Goal: Navigation & Orientation: Go to known website

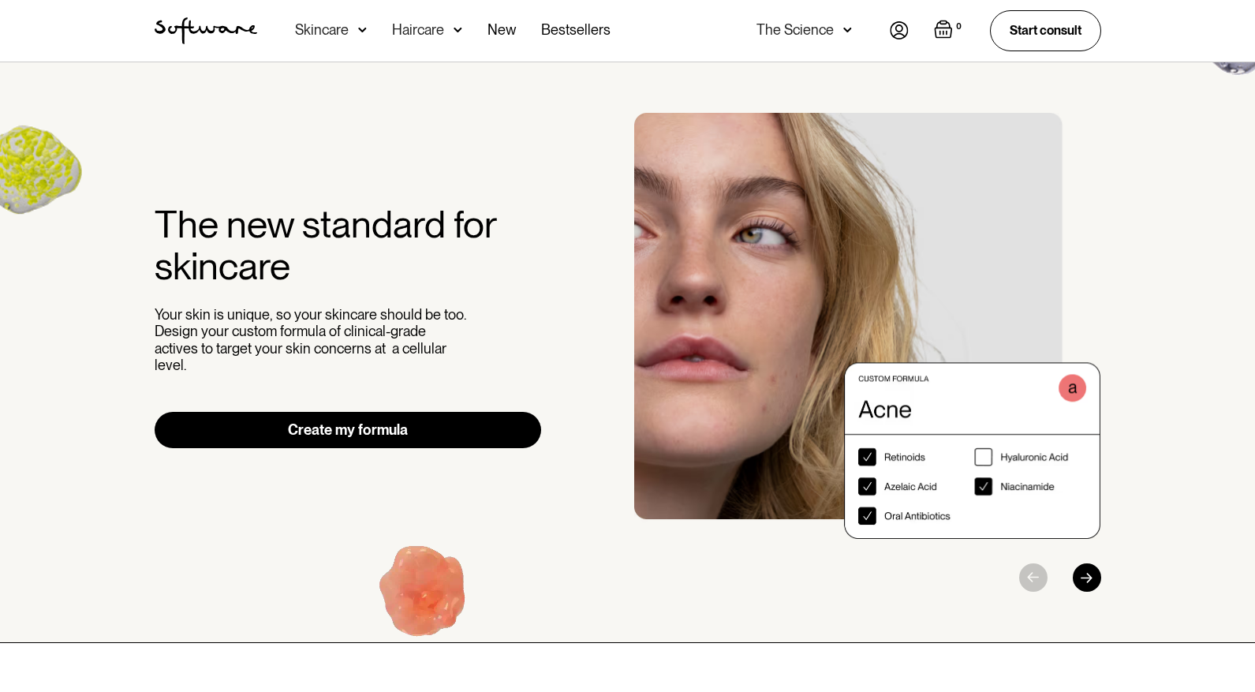
click at [887, 28] on nav "Acne Ageing Pigmentation Everyday care Hair Loss Learn Skincare Custom Formulas…" at bounding box center [573, 31] width 633 height 62
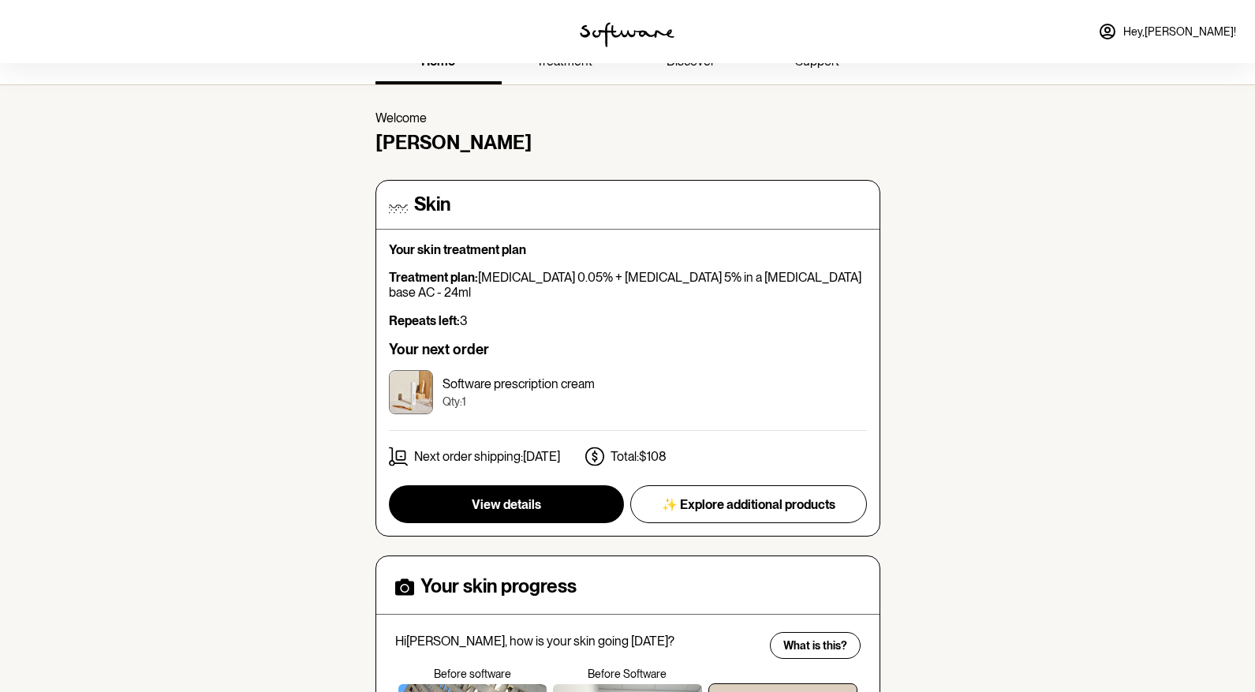
scroll to position [28, 0]
